Goal: Information Seeking & Learning: Check status

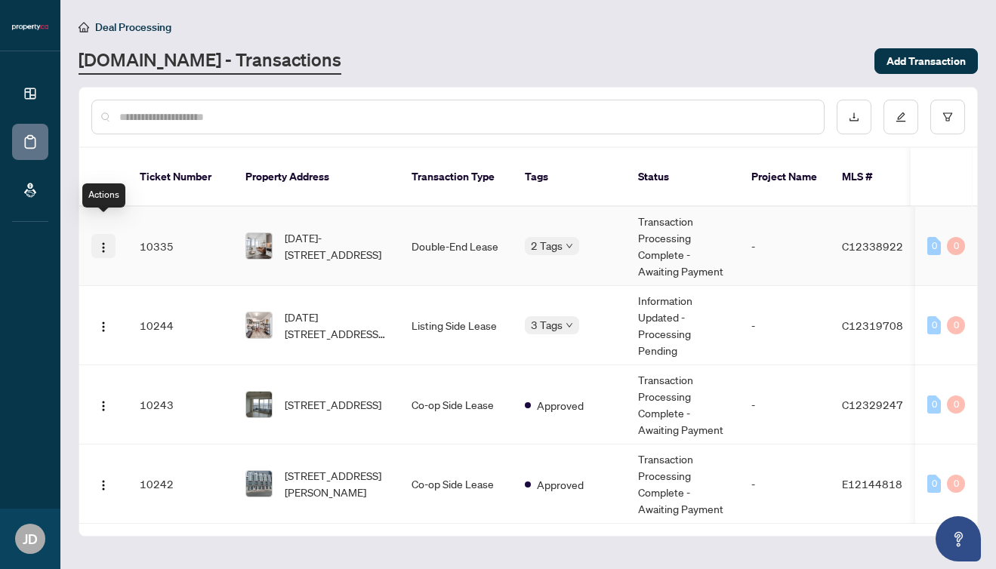
click at [103, 242] on img "button" at bounding box center [103, 248] width 12 height 12
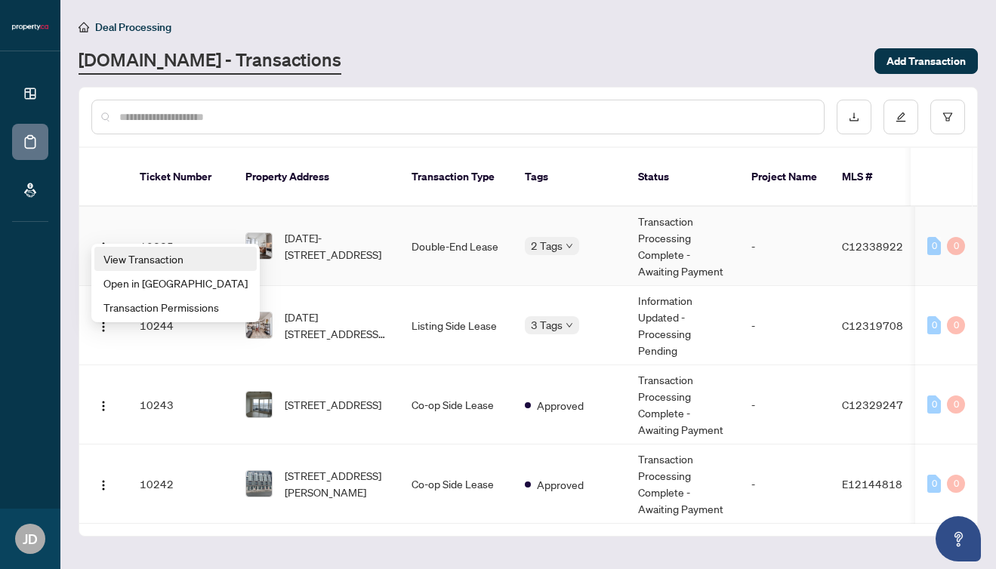
click at [134, 257] on span "View Transaction" at bounding box center [175, 259] width 144 height 17
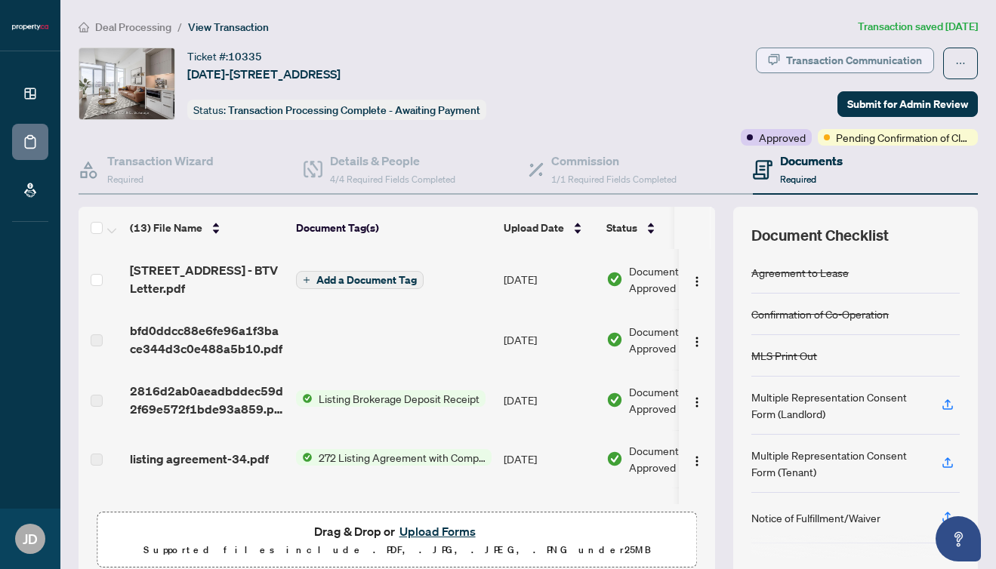
click at [790, 64] on div "Transaction Communication" at bounding box center [854, 60] width 136 height 24
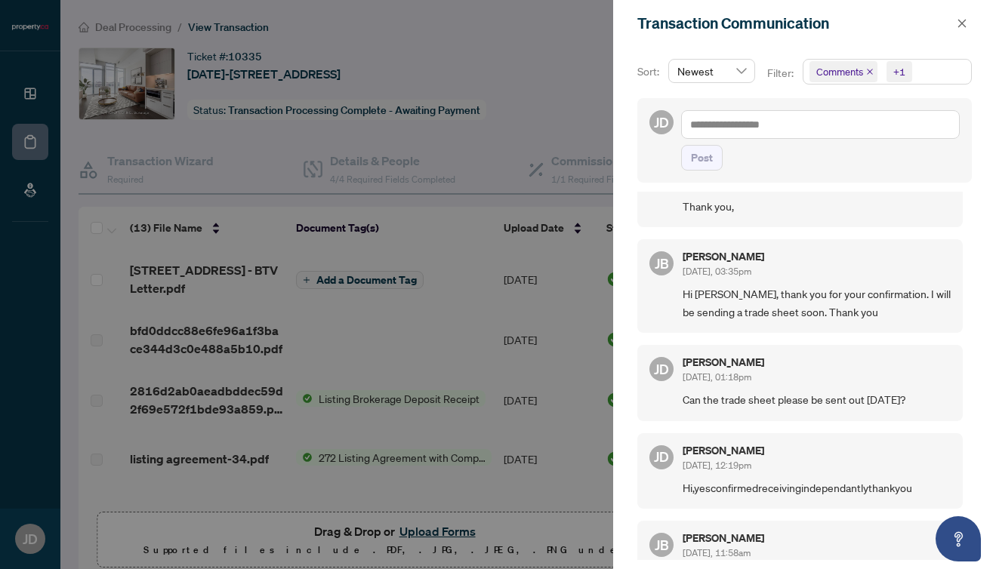
scroll to position [547, 0]
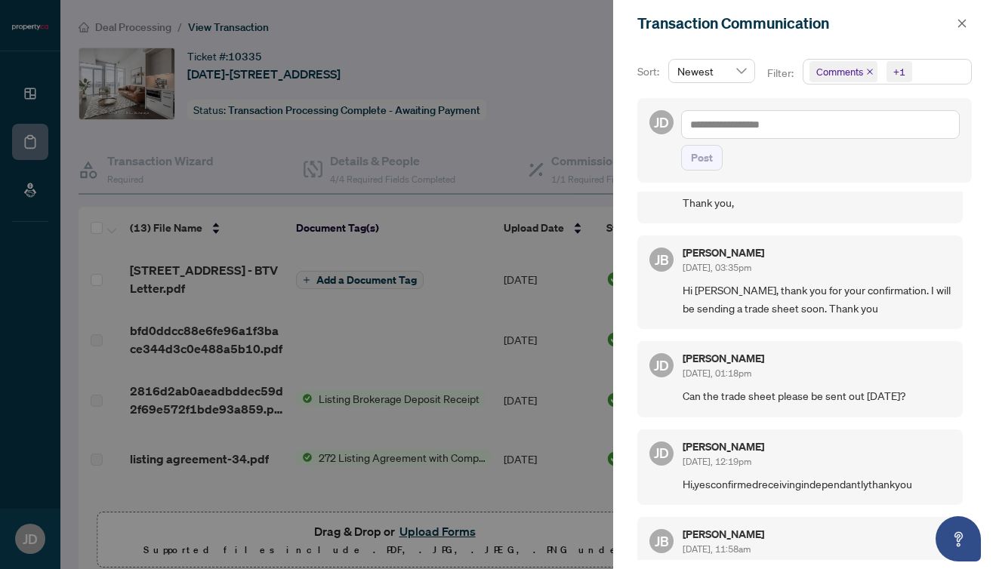
click at [884, 368] on div "[PERSON_NAME] [DATE], 01:18pm" at bounding box center [816, 367] width 268 height 28
drag, startPoint x: 962, startPoint y: 411, endPoint x: 955, endPoint y: 379, distance: 33.2
click at [955, 379] on div "[PERSON_NAME] [DATE], 03:39pm Hi [PERSON_NAME], When the deal is closed, please…" at bounding box center [804, 376] width 334 height 368
click at [958, 25] on icon "close" at bounding box center [961, 23] width 11 height 11
